Goal: Task Accomplishment & Management: Complete application form

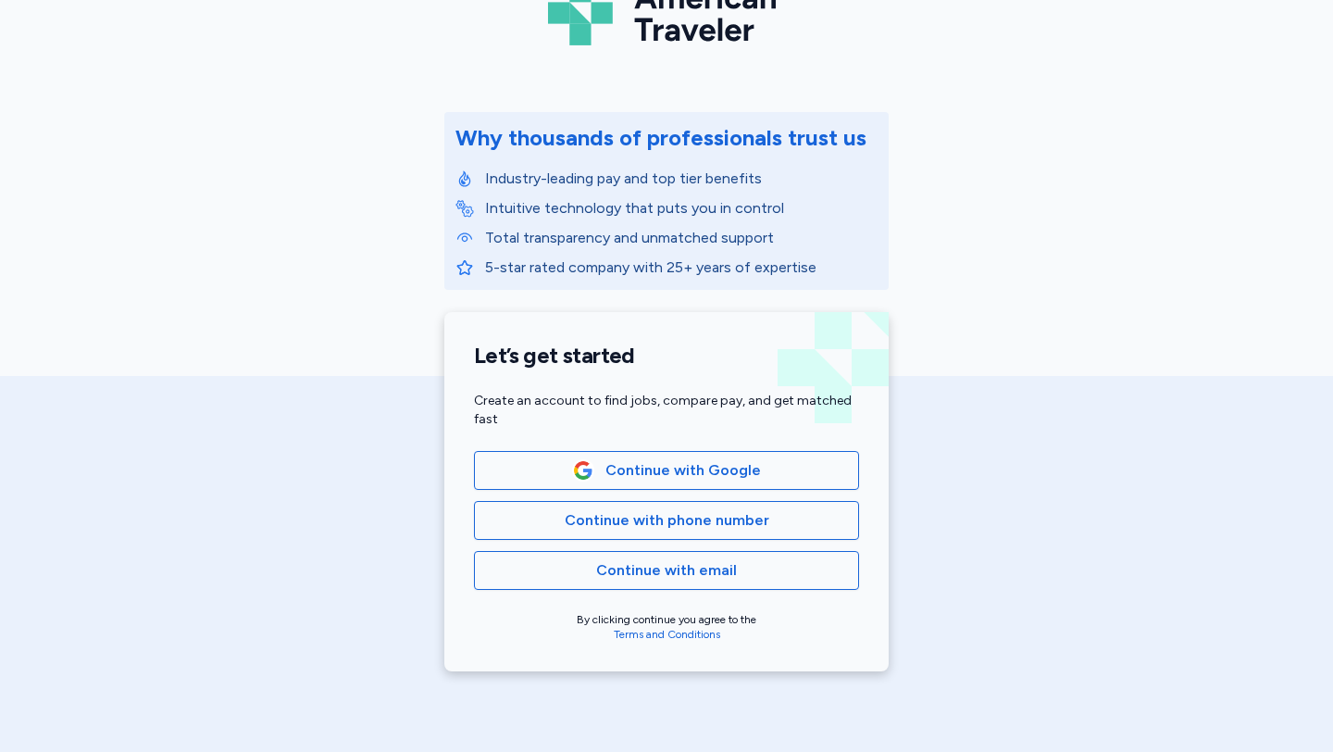
scroll to position [153, 0]
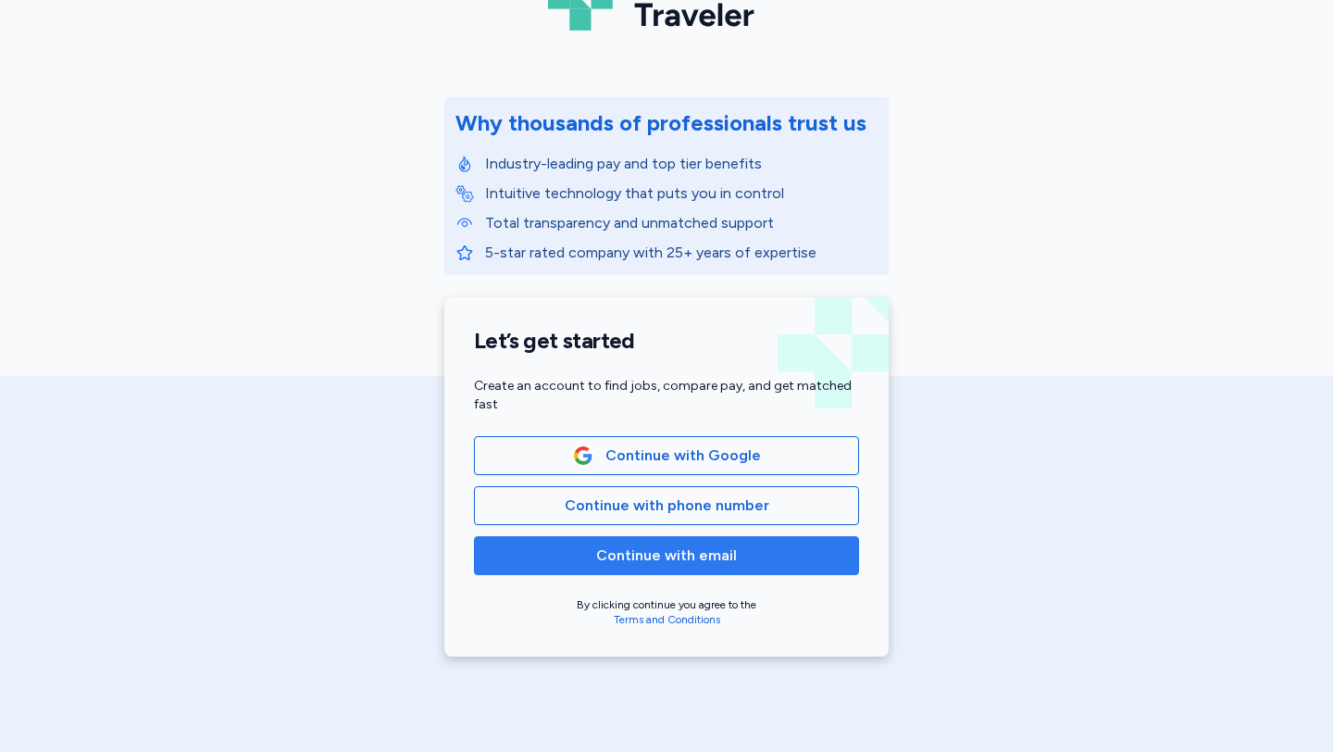
click at [680, 555] on span "Continue with email" at bounding box center [666, 555] width 141 height 22
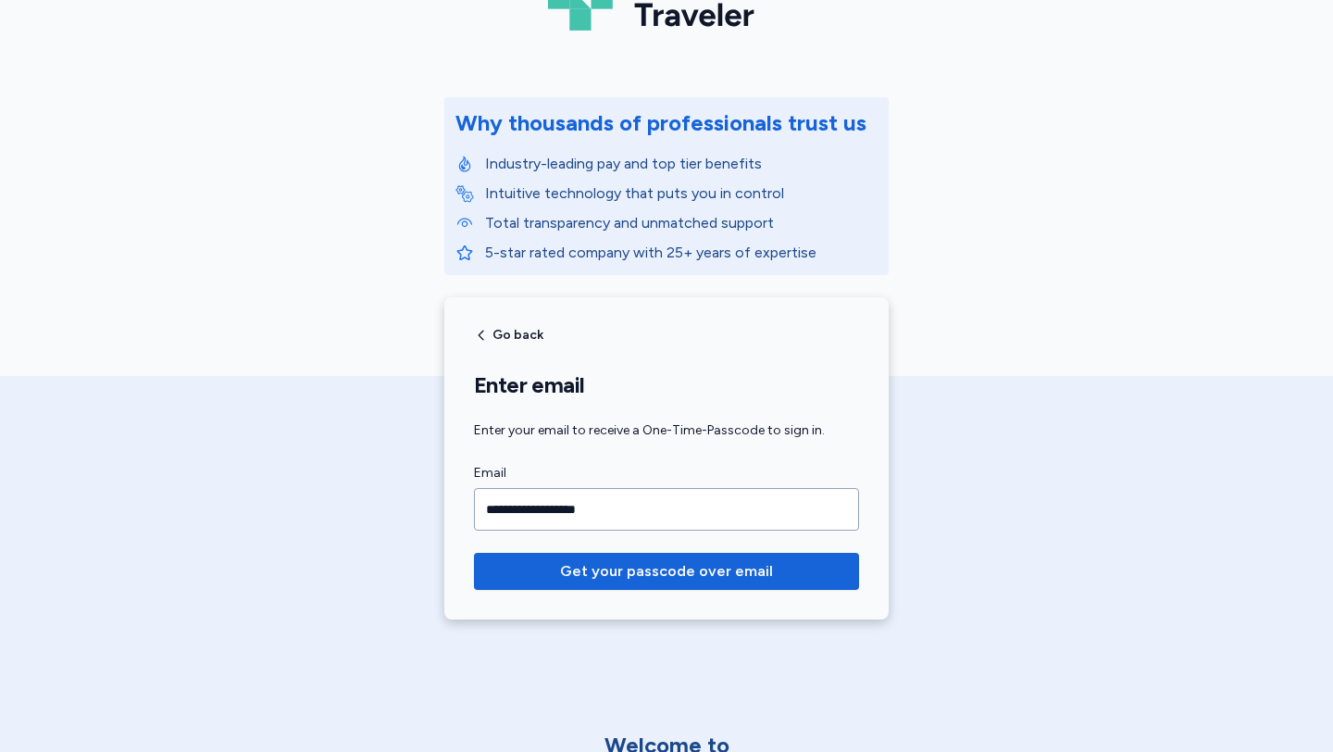
type input "**********"
click at [474, 553] on button "Get your passcode over email" at bounding box center [666, 571] width 385 height 37
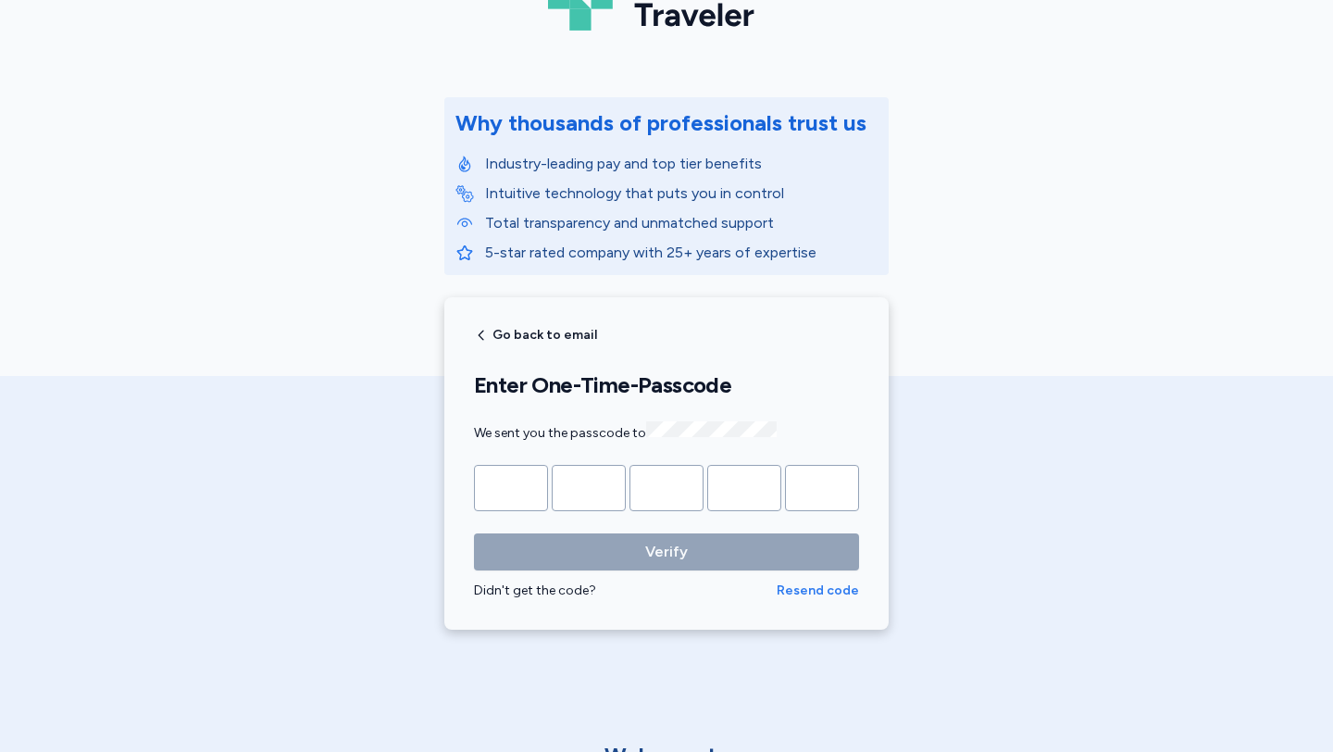
click at [680, 590] on span "Resend code" at bounding box center [818, 590] width 82 height 19
click at [499, 492] on input "Please enter OTP character 1" at bounding box center [511, 488] width 74 height 46
type input "*"
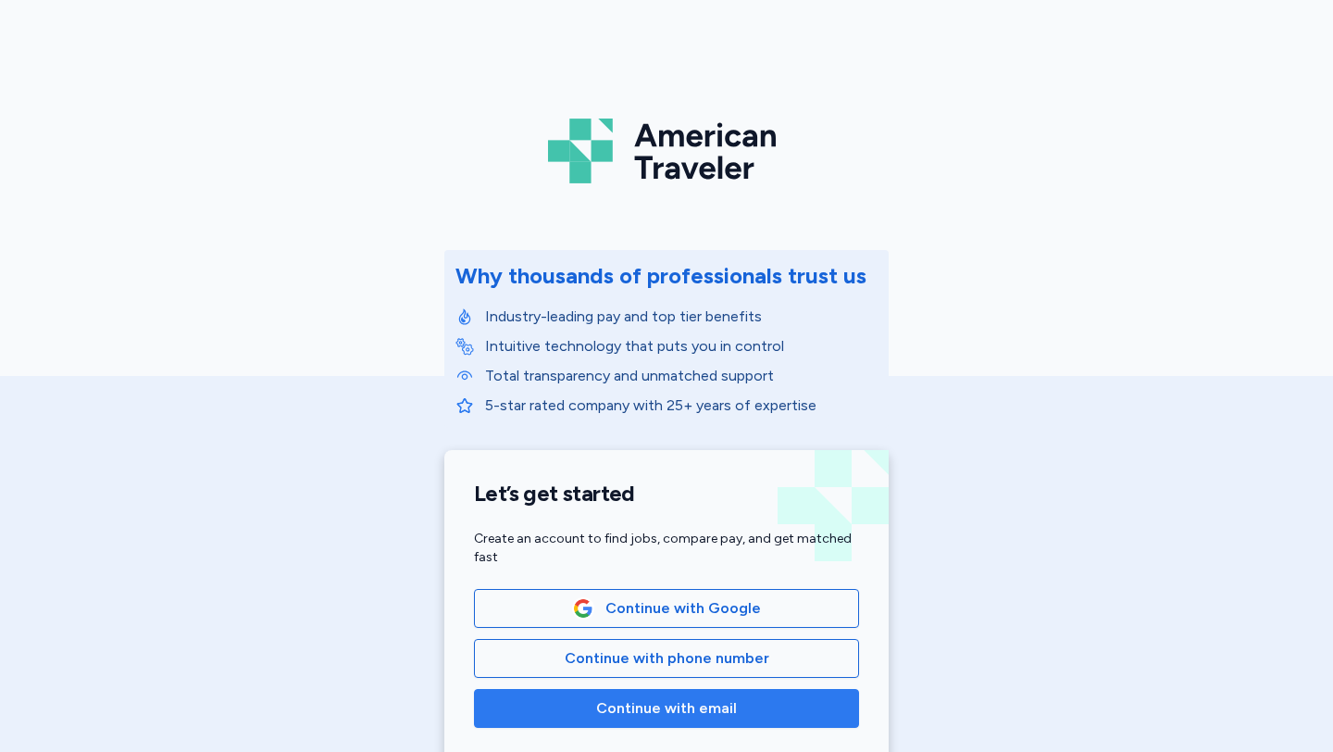
click at [657, 667] on span "Continue with email" at bounding box center [666, 708] width 141 height 22
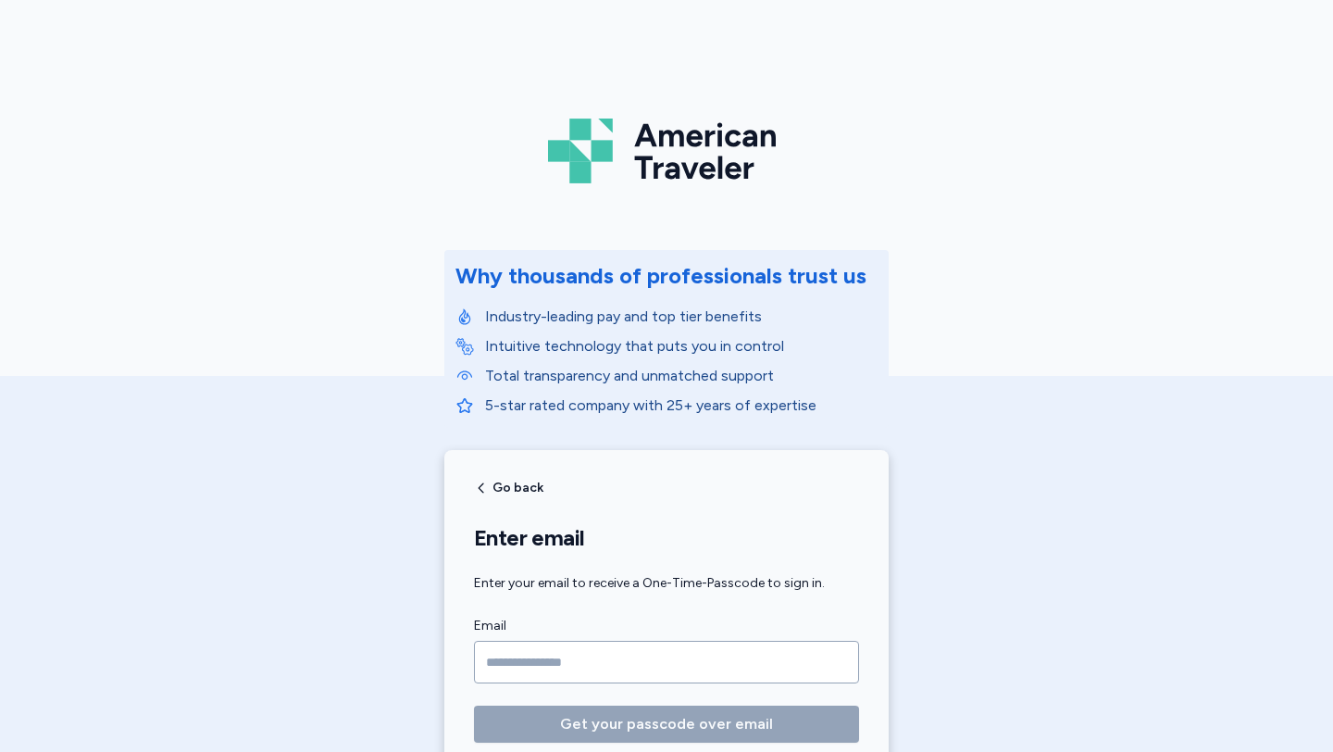
scroll to position [146, 0]
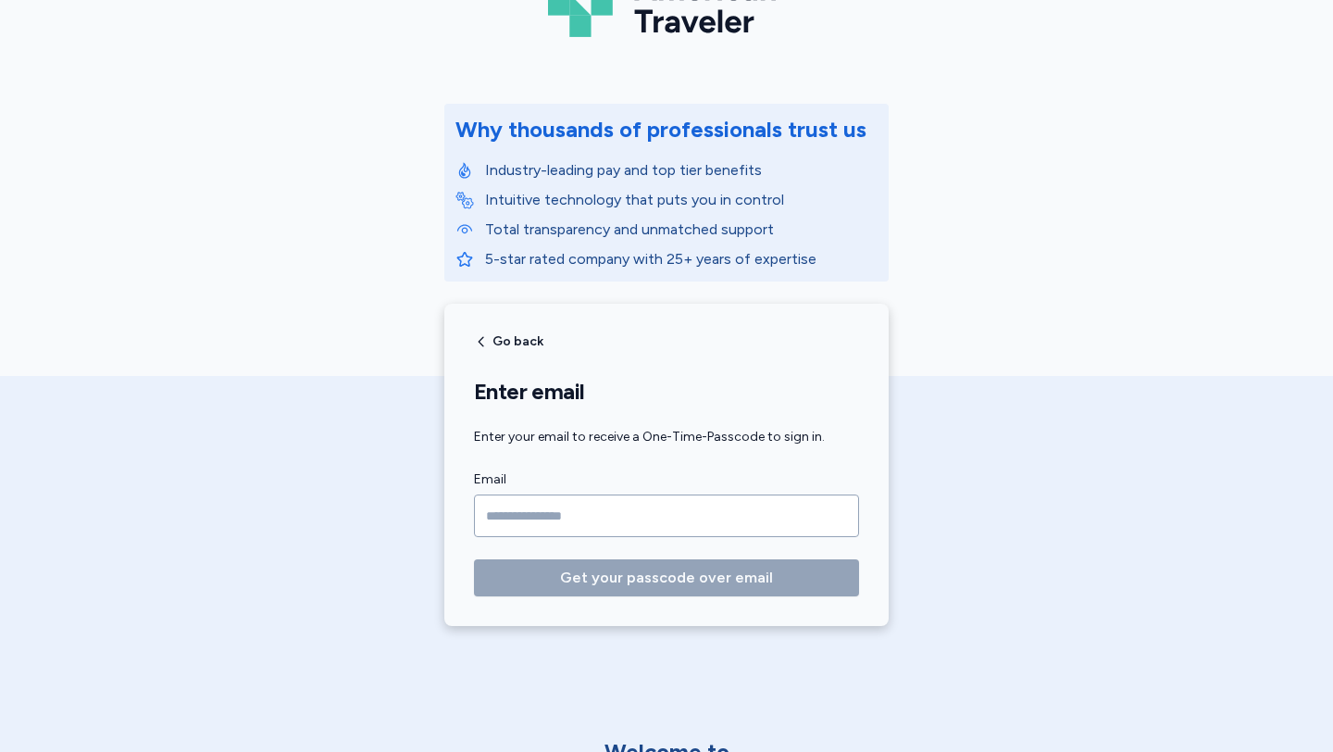
click at [586, 517] on input "Email" at bounding box center [666, 515] width 385 height 43
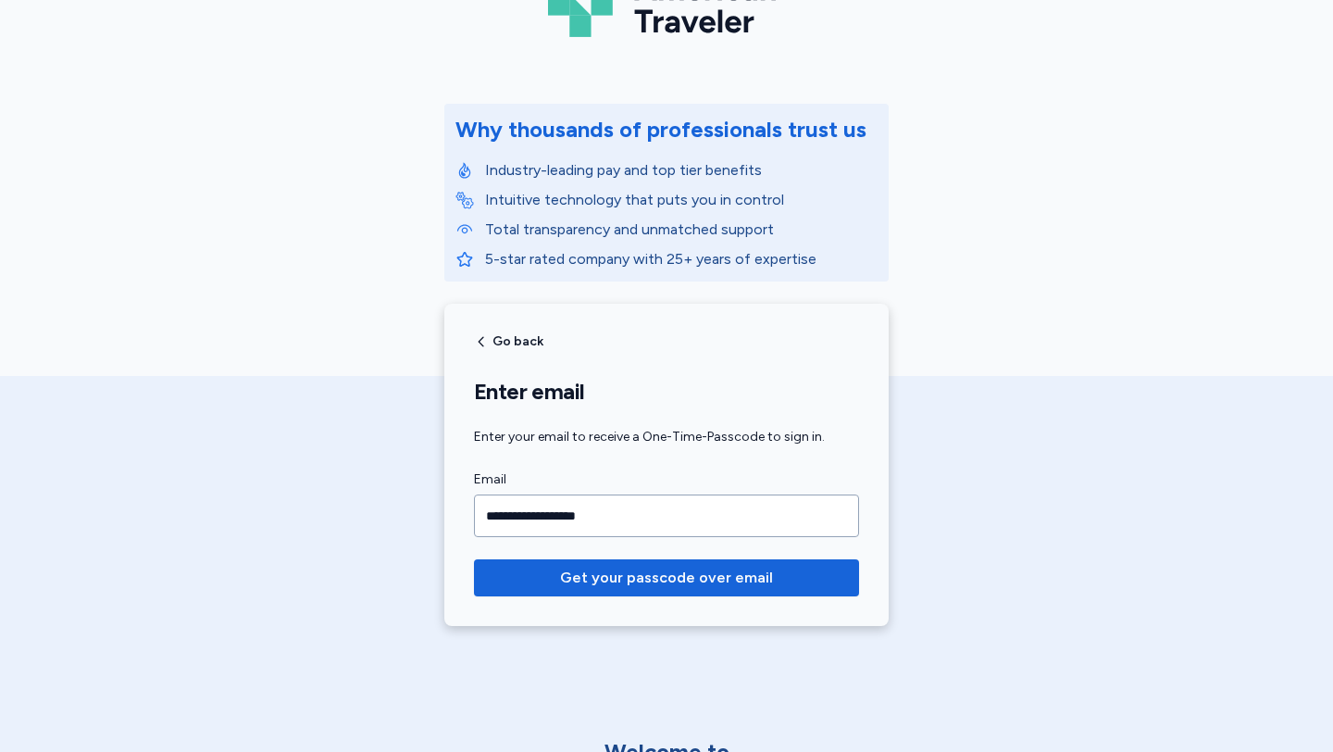
type input "**********"
click at [680, 582] on span "Get your passcode over email" at bounding box center [666, 578] width 213 height 22
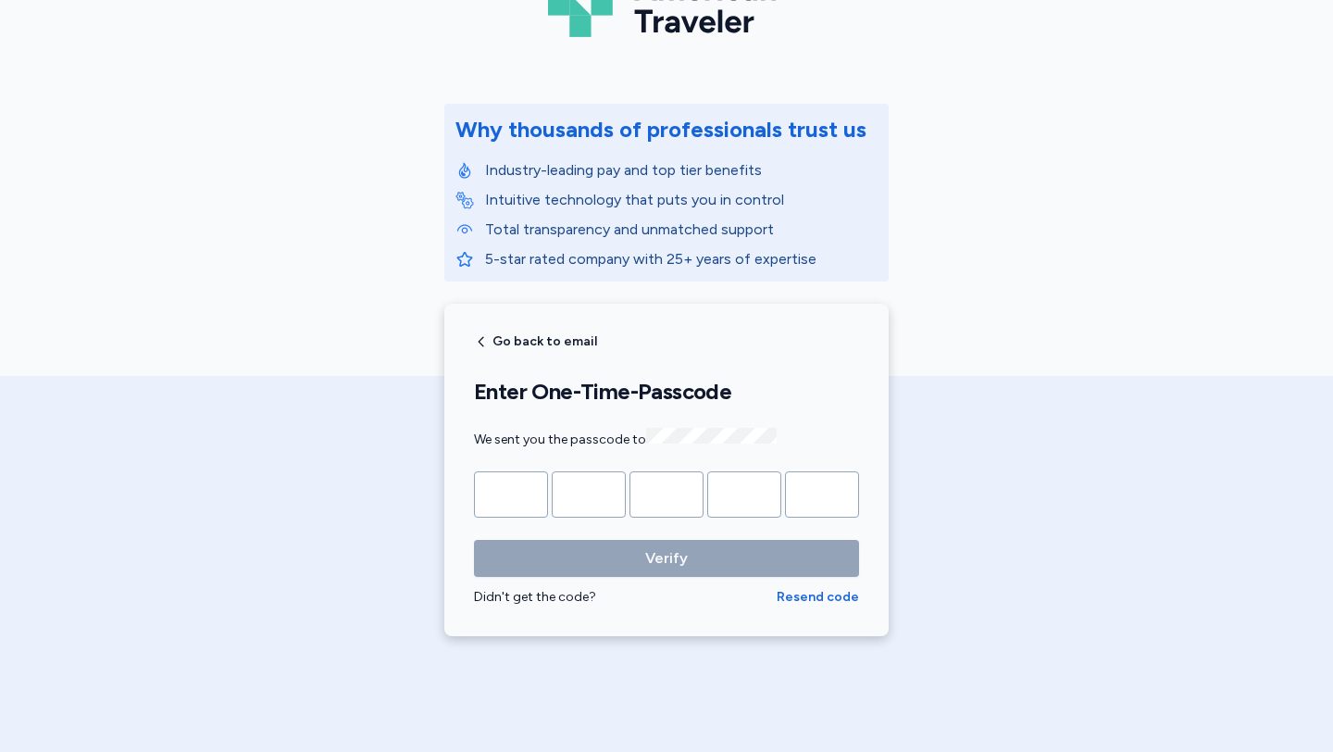
type input "*"
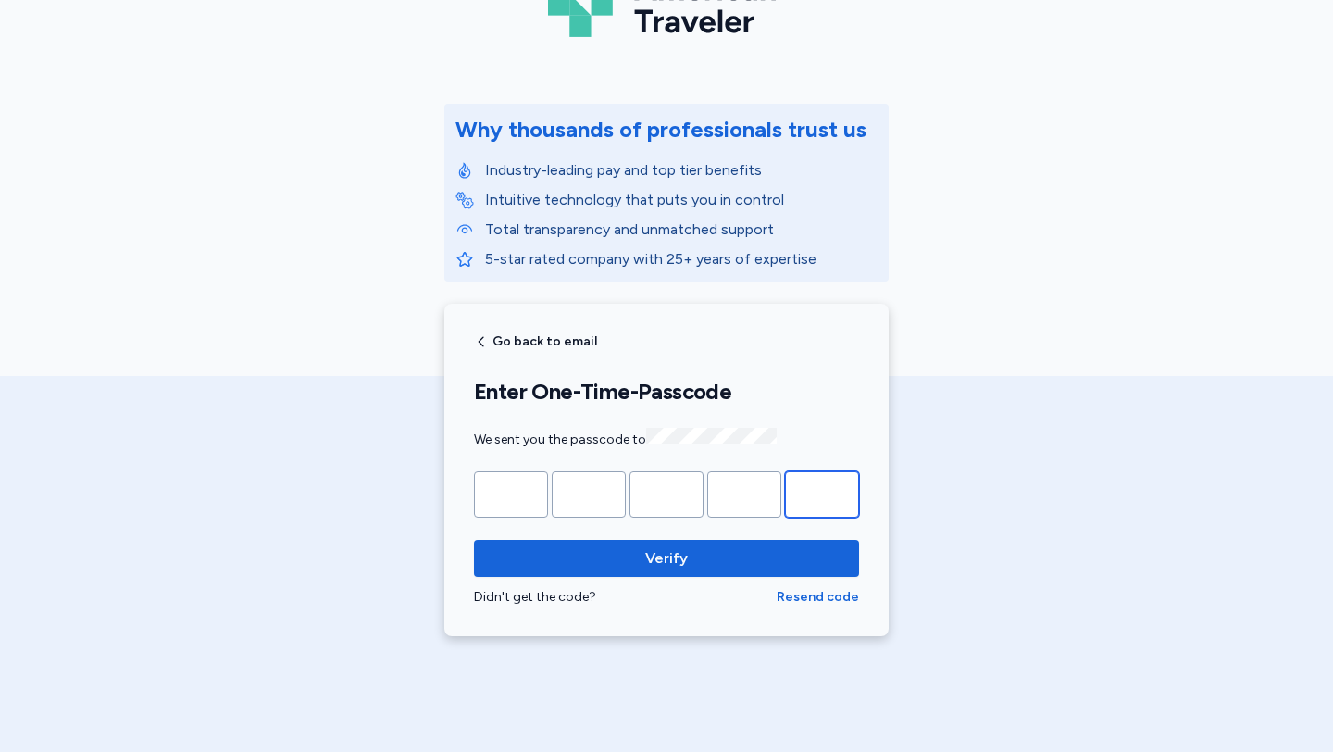
type input "*"
click at [680, 555] on span "Verify" at bounding box center [666, 558] width 355 height 22
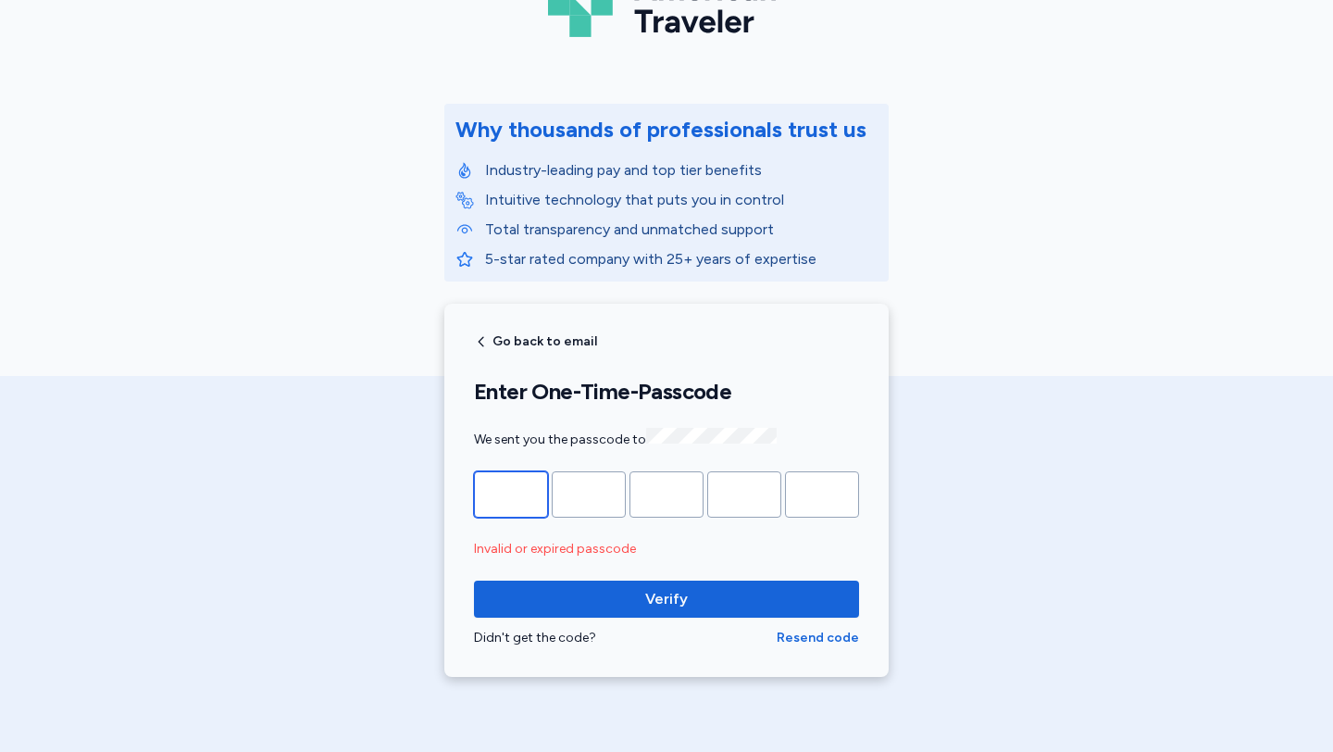
click at [534, 490] on input "*" at bounding box center [511, 494] width 74 height 46
type input "*"
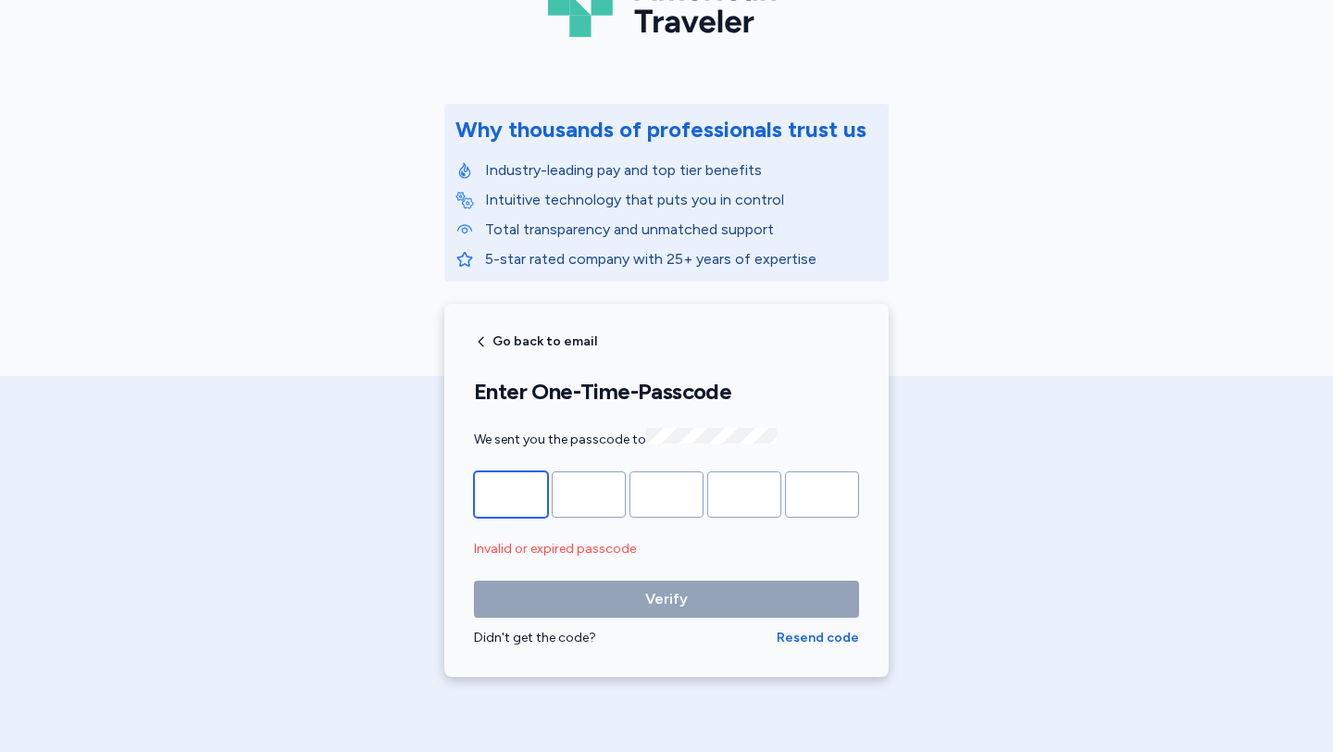
type input "*"
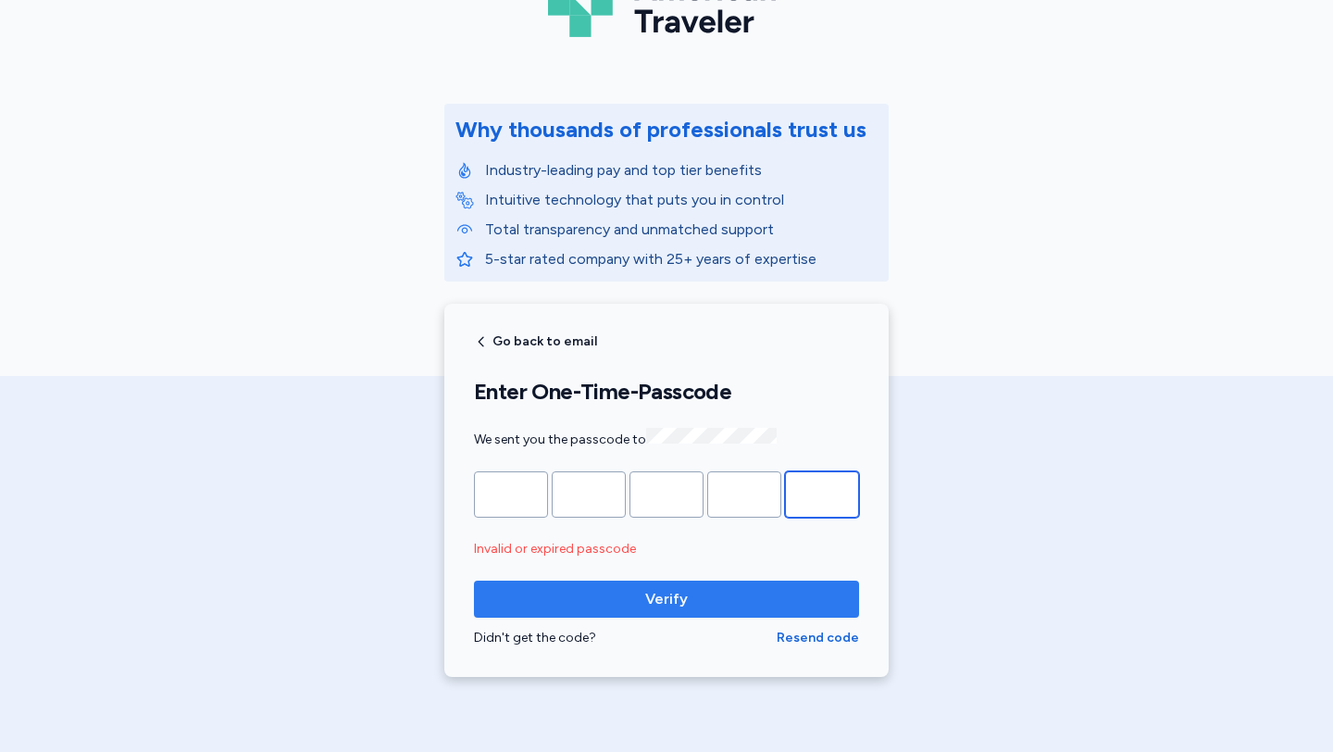
type input "*"
click at [680, 596] on span "Verify" at bounding box center [666, 599] width 355 height 22
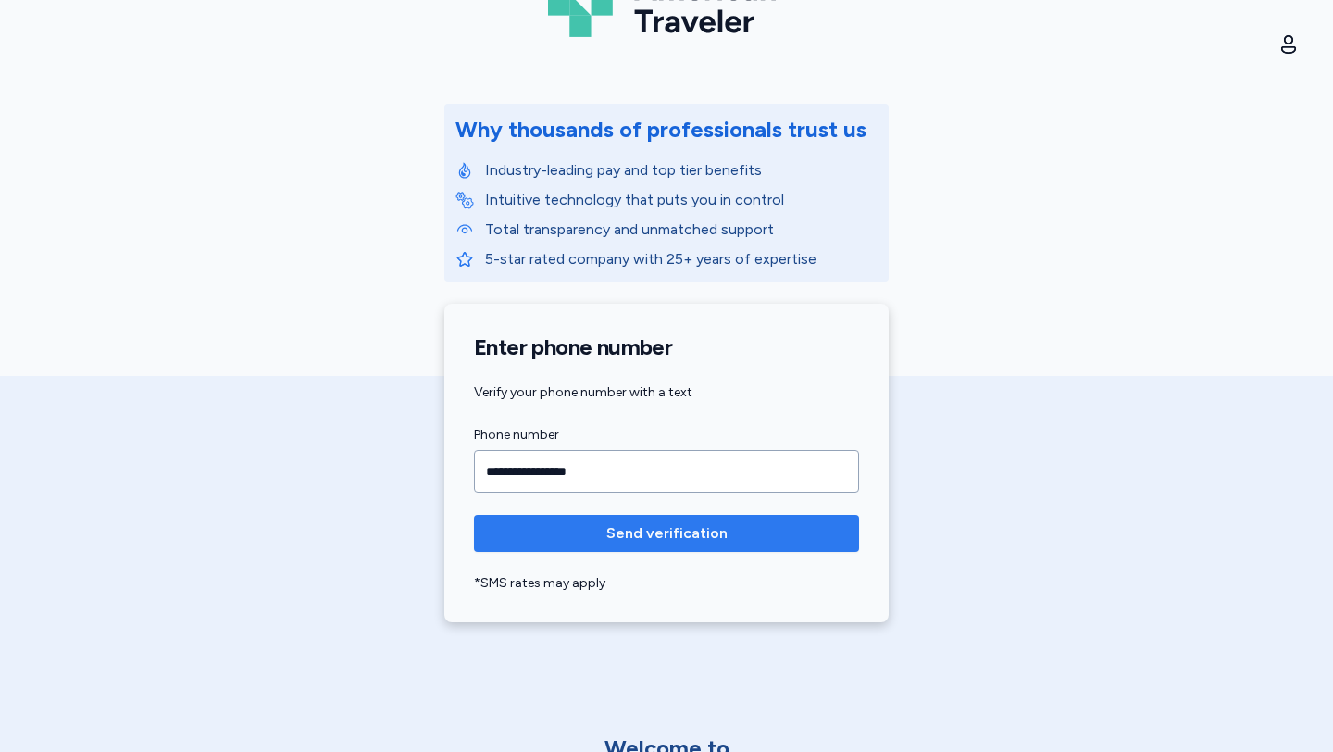
type input "**********"
click at [680, 546] on button "Send verification" at bounding box center [666, 533] width 385 height 37
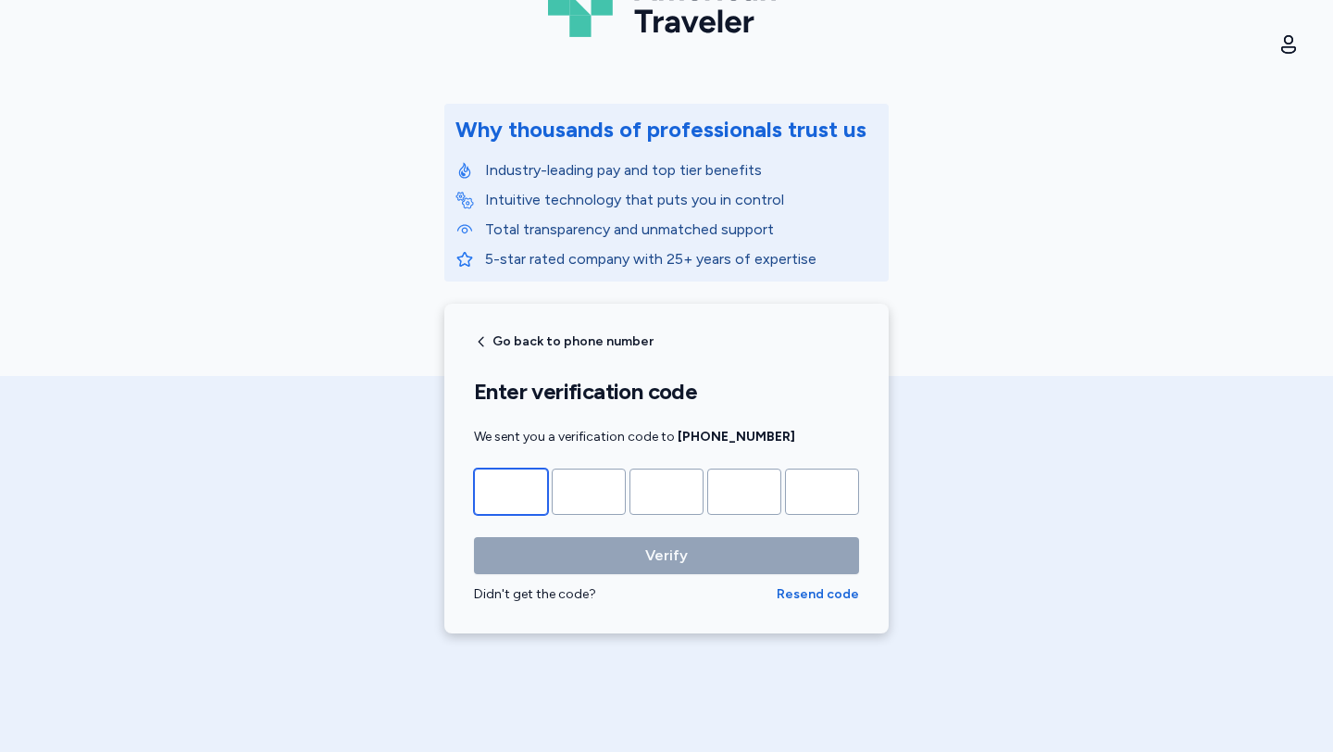
type input "*"
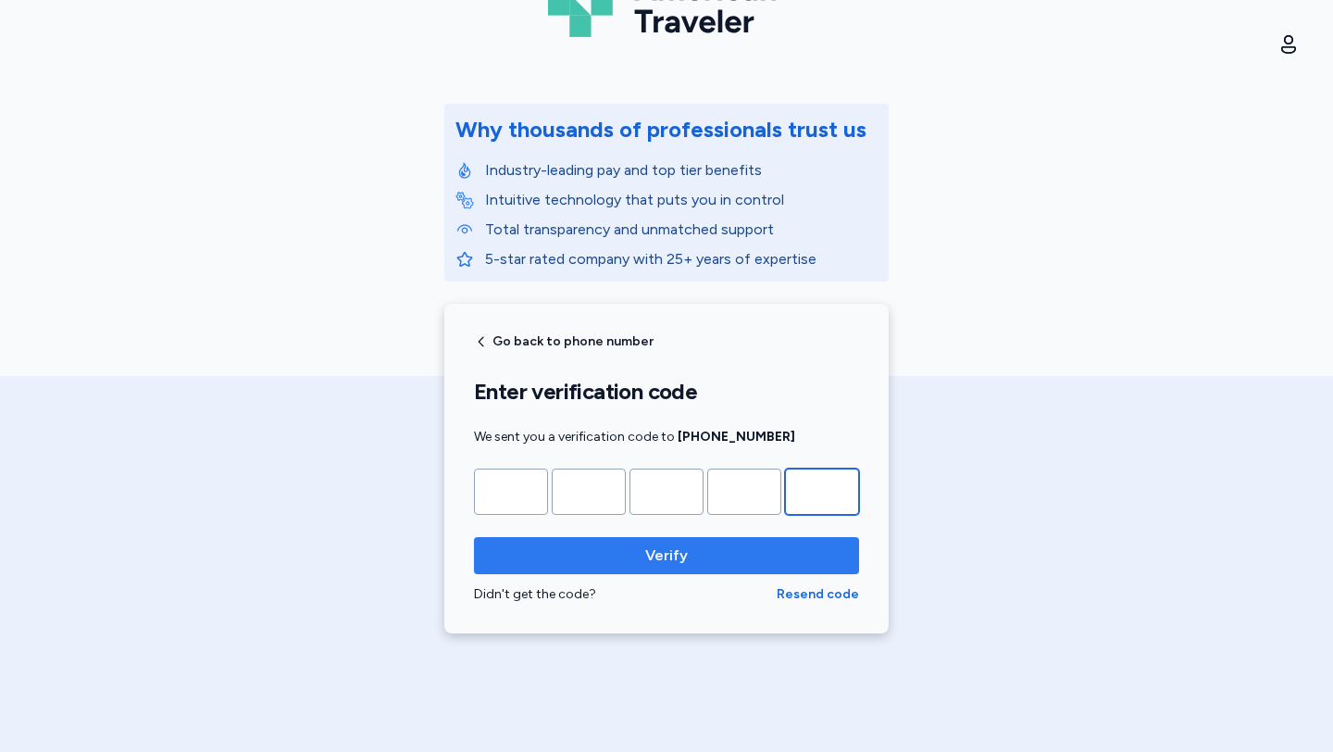
type input "*"
click at [680, 561] on span "Verify" at bounding box center [666, 555] width 355 height 22
